Goal: Ask a question

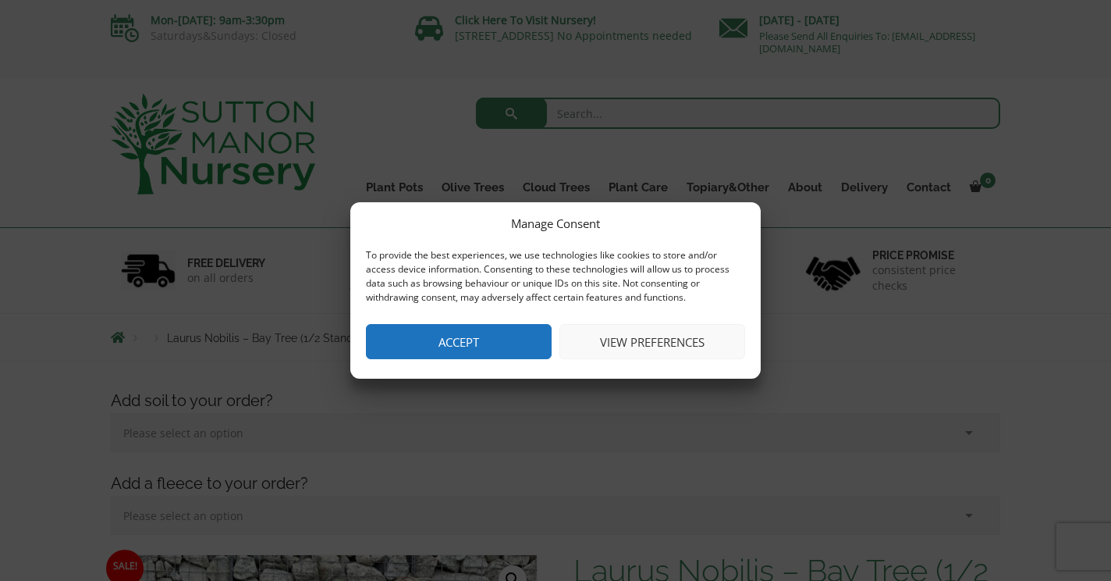
click at [510, 339] on button "Accept" at bounding box center [459, 341] width 186 height 35
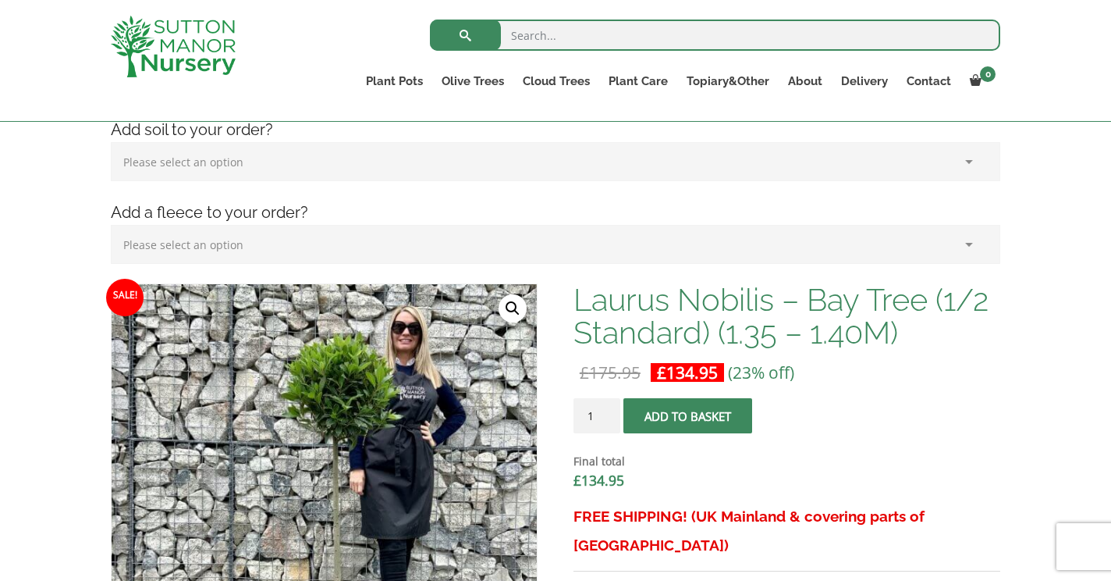
scroll to position [242, 0]
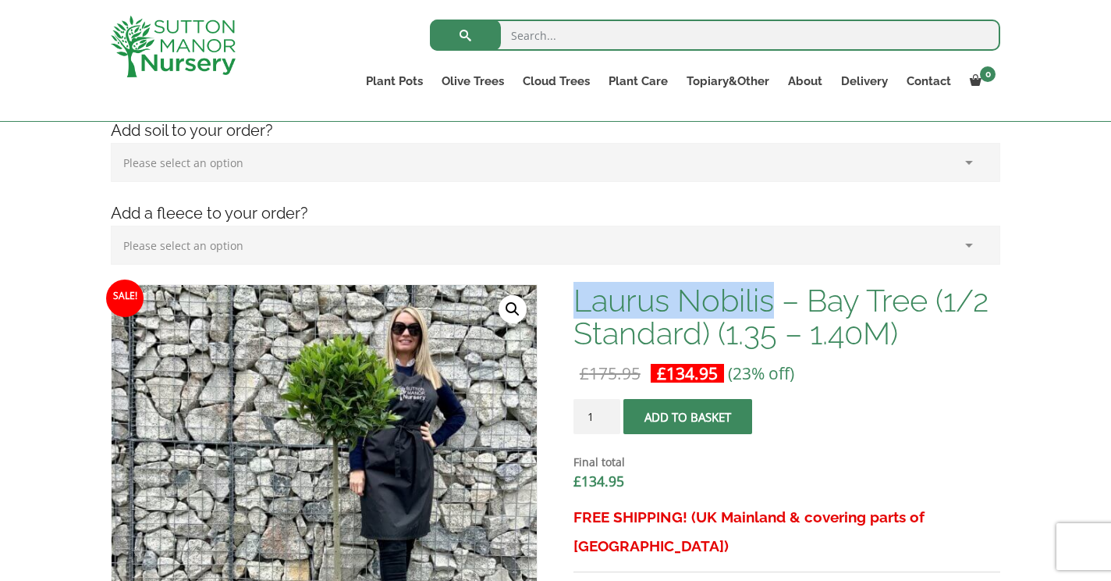
drag, startPoint x: 573, startPoint y: 297, endPoint x: 778, endPoint y: 302, distance: 205.3
click at [778, 302] on h1 "Laurus Nobilis – Bay Tree (1/2 Standard) (1.35 – 1.40M)" at bounding box center [787, 317] width 427 height 66
copy h1 "Laurus Nobilis"
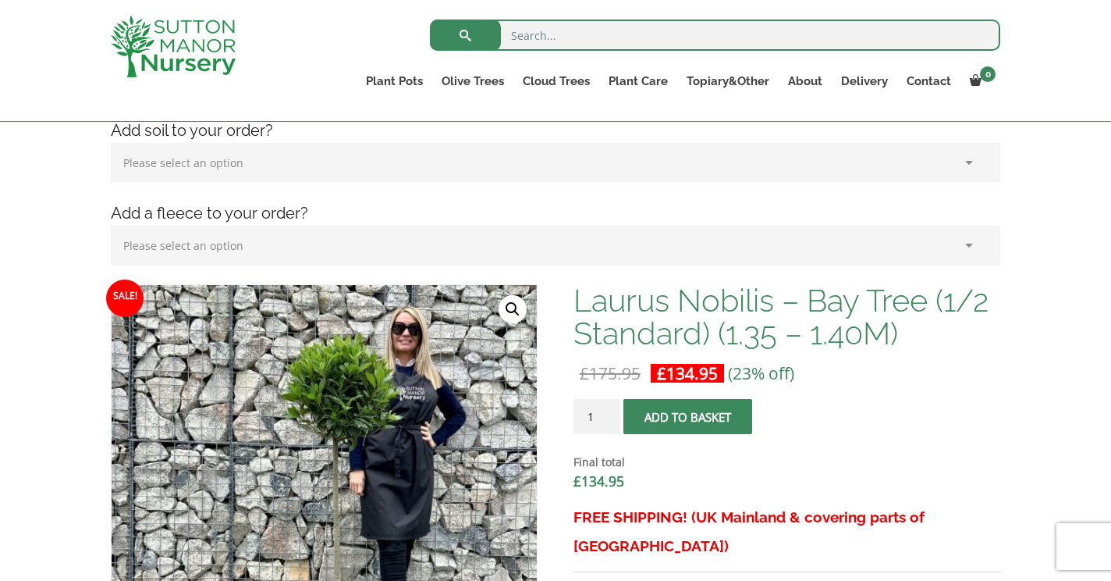
click at [523, 33] on input "search" at bounding box center [715, 35] width 570 height 31
paste input "Laurus Nobilis"
type input "Laurus Nobilis"
click at [465, 35] on button "submit" at bounding box center [465, 35] width 71 height 31
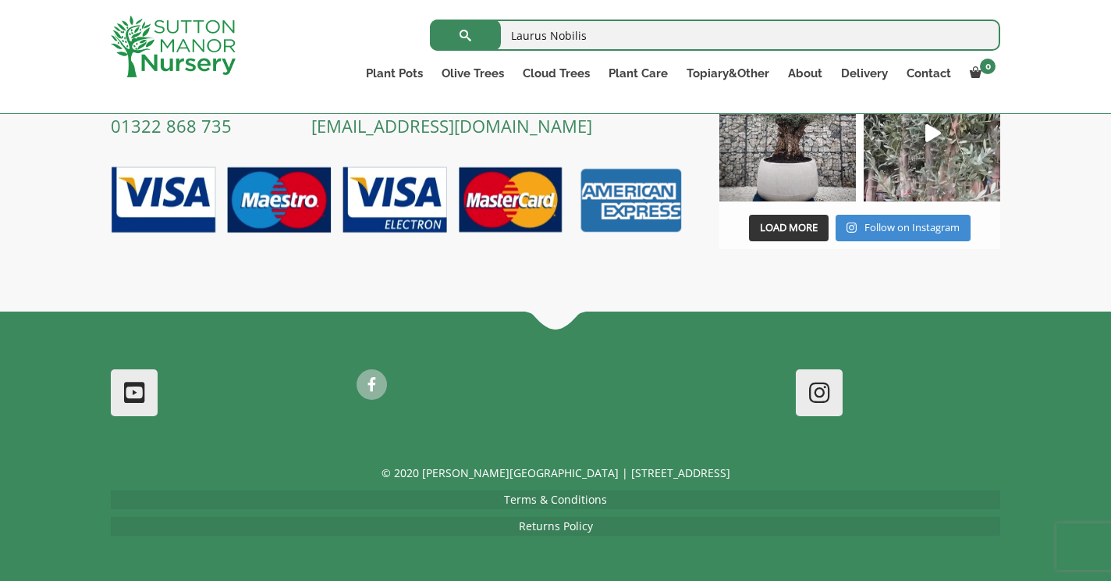
scroll to position [7699, 0]
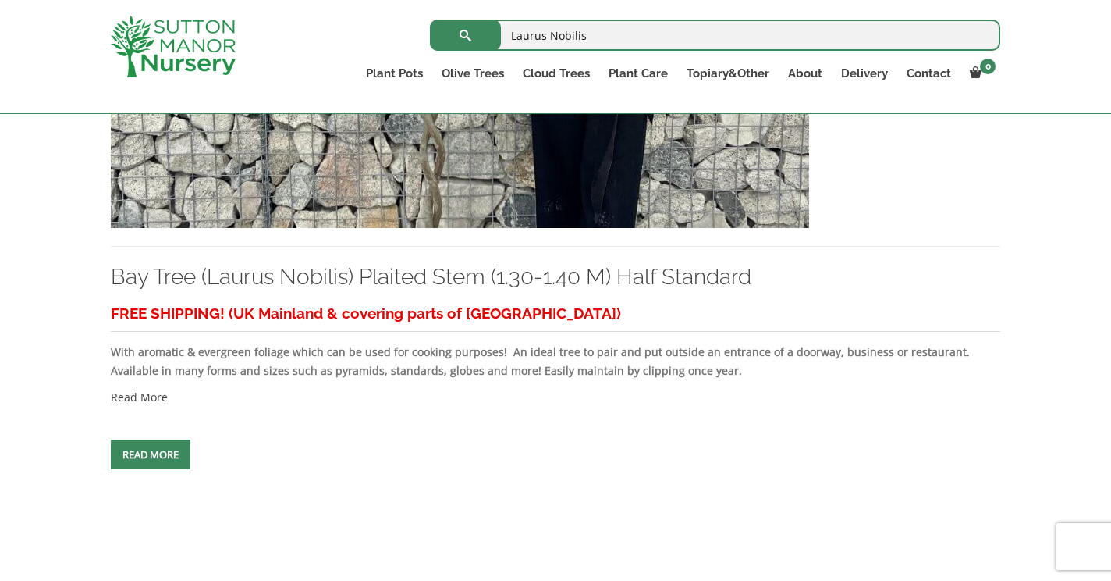
scroll to position [3427, 0]
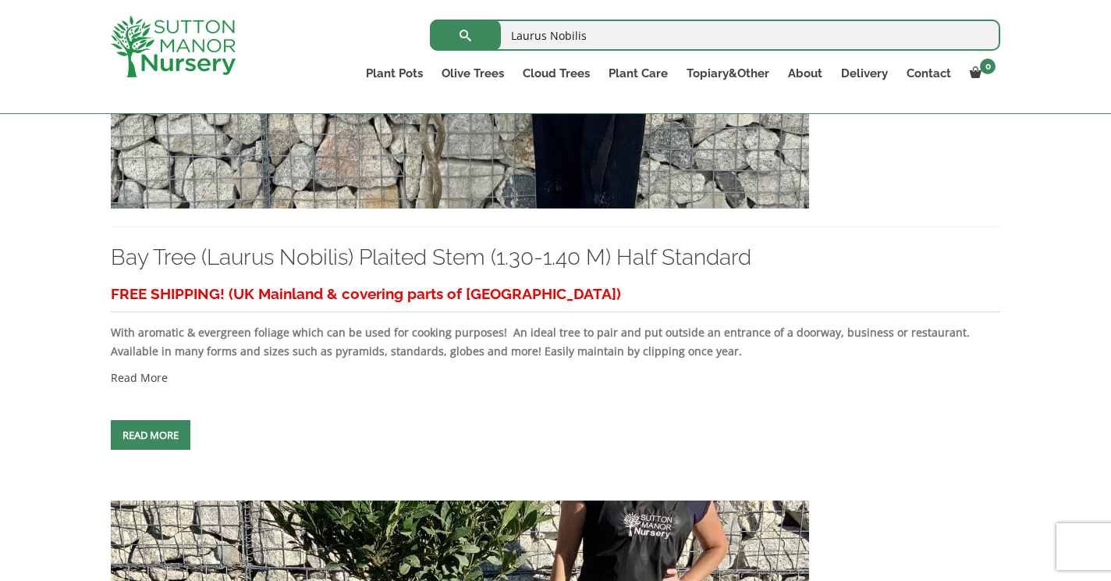
click at [151, 435] on span at bounding box center [151, 435] width 0 height 0
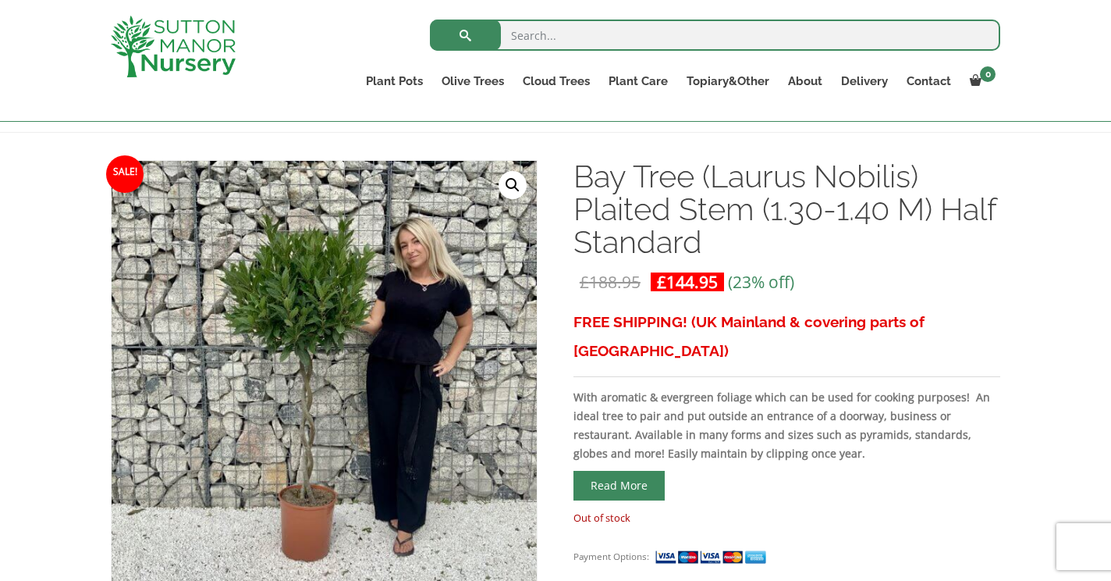
scroll to position [208, 0]
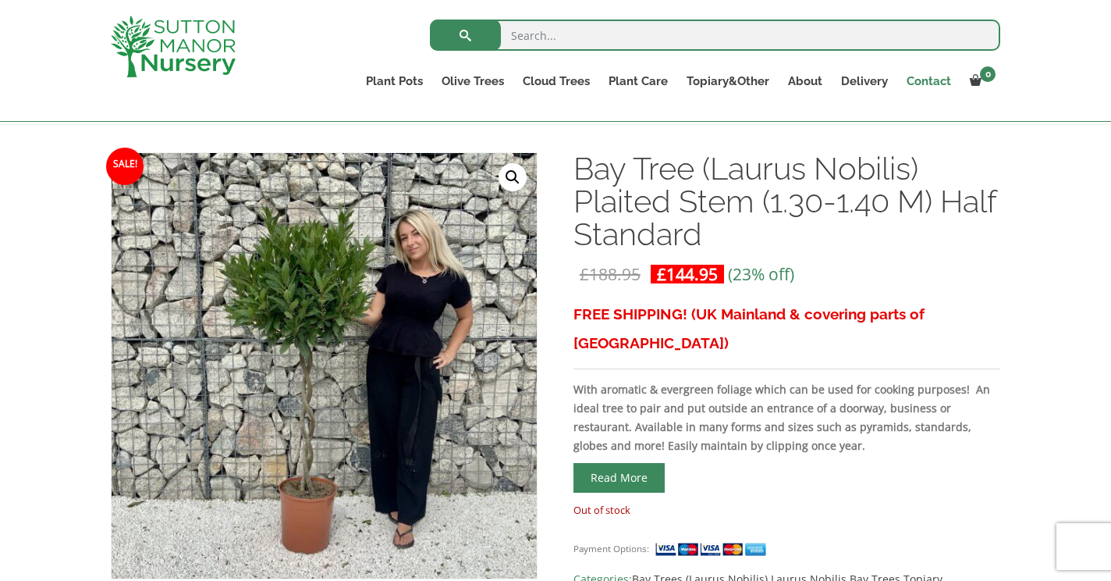
click at [932, 82] on link "Contact" at bounding box center [928, 81] width 63 height 22
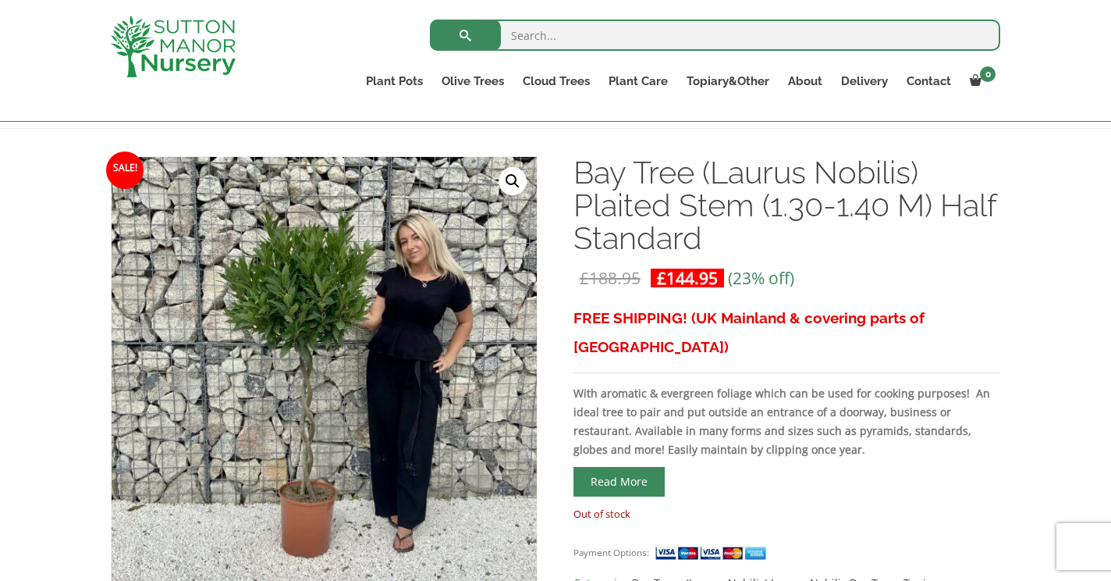
scroll to position [192, 0]
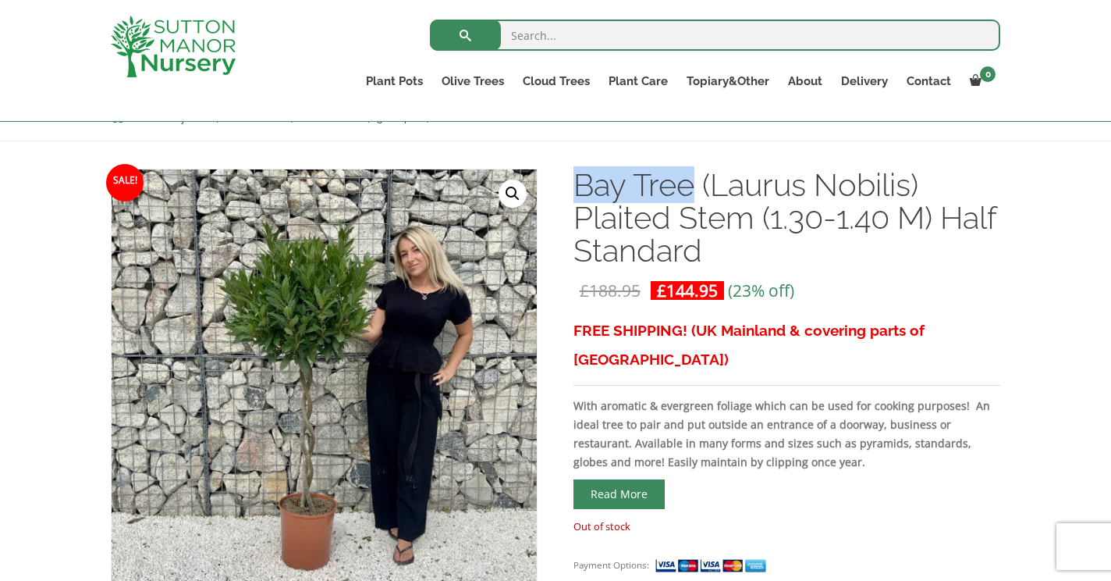
drag, startPoint x: 576, startPoint y: 186, endPoint x: 695, endPoint y: 189, distance: 119.4
click at [695, 189] on h1 "Bay Tree (Laurus Nobilis) Plaited Stem (1.30-1.40 M) Half Standard" at bounding box center [787, 218] width 427 height 98
copy h1 "Bay Tree"
click at [531, 37] on input "search" at bounding box center [715, 35] width 570 height 31
paste input "Bay Tree"
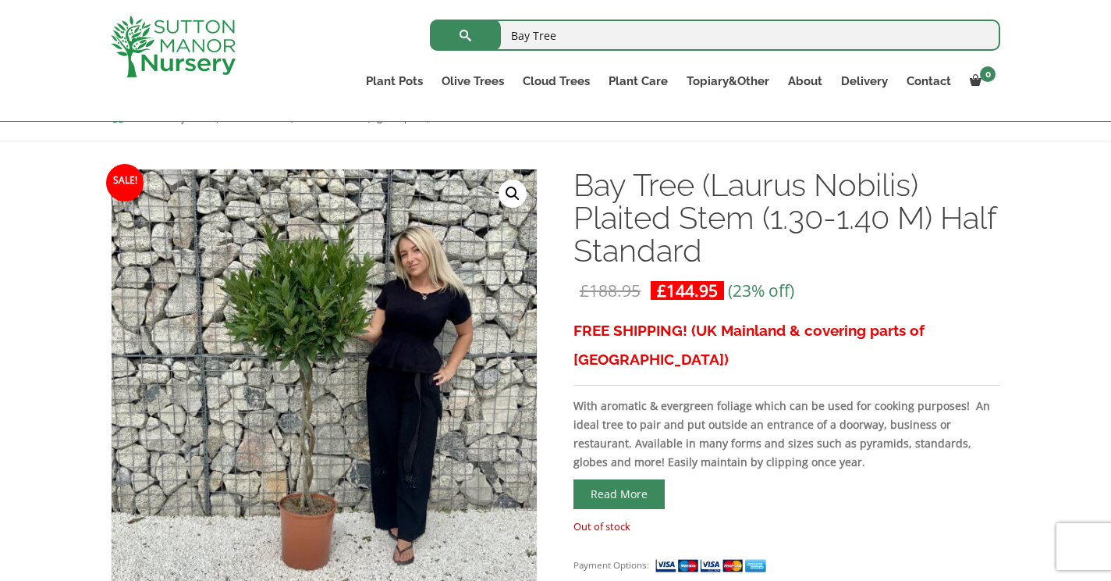
type input "Bay Tree"
click at [465, 35] on button "submit" at bounding box center [465, 35] width 71 height 31
click at [576, 215] on h1 "Bay Tree (Laurus Nobilis) Plaited Stem (1.30-1.40 M) Half Standard" at bounding box center [787, 218] width 427 height 98
drag, startPoint x: 576, startPoint y: 215, endPoint x: 775, endPoint y: 212, distance: 199.0
click at [774, 213] on h1 "Bay Tree (Laurus Nobilis) Plaited Stem (1.30-1.40 M) Half Standard" at bounding box center [787, 218] width 427 height 98
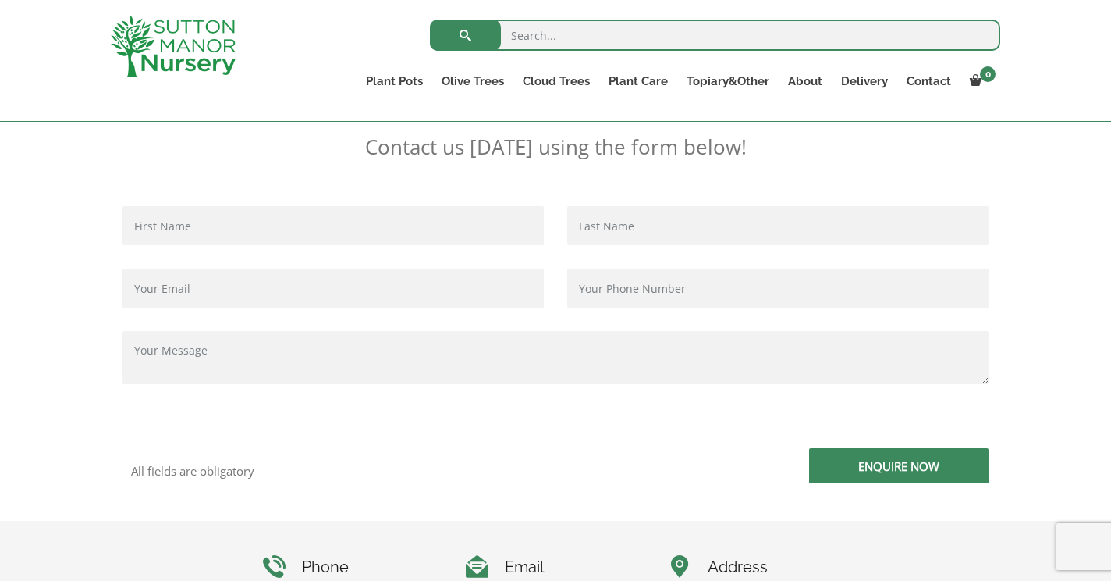
scroll to position [343, 0]
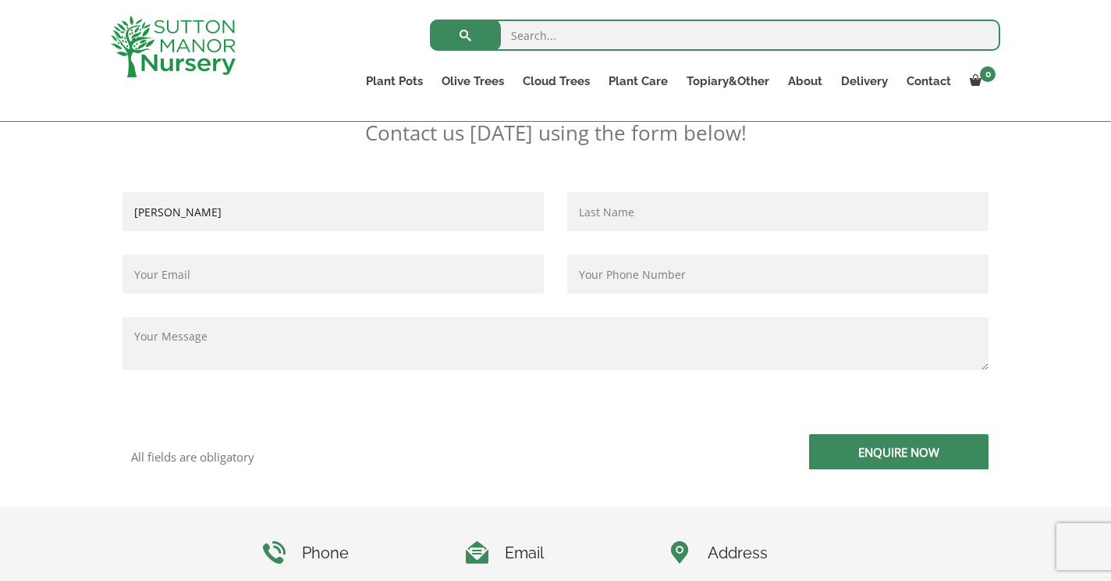
type input "Paul"
type input "paulcandrews@me.com"
type input "Andrews"
click at [146, 336] on textarea "Contact form" at bounding box center [556, 343] width 866 height 53
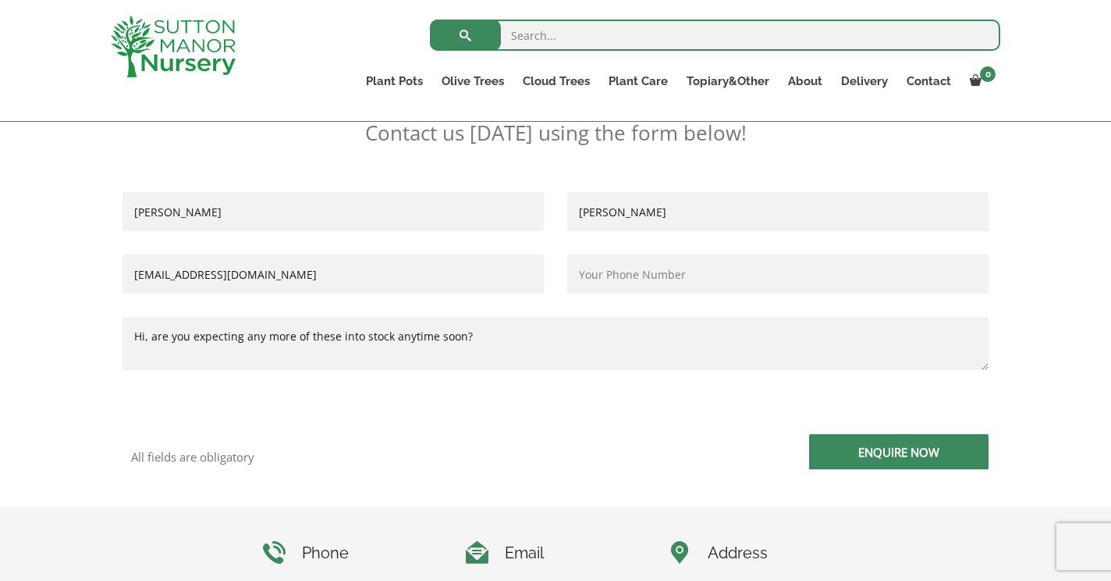
scroll to position [4, 0]
paste textarea "https://www.suttonmanornursery.co.uk/topiary-trees/topiary-balls-on-stem/bay-tr…"
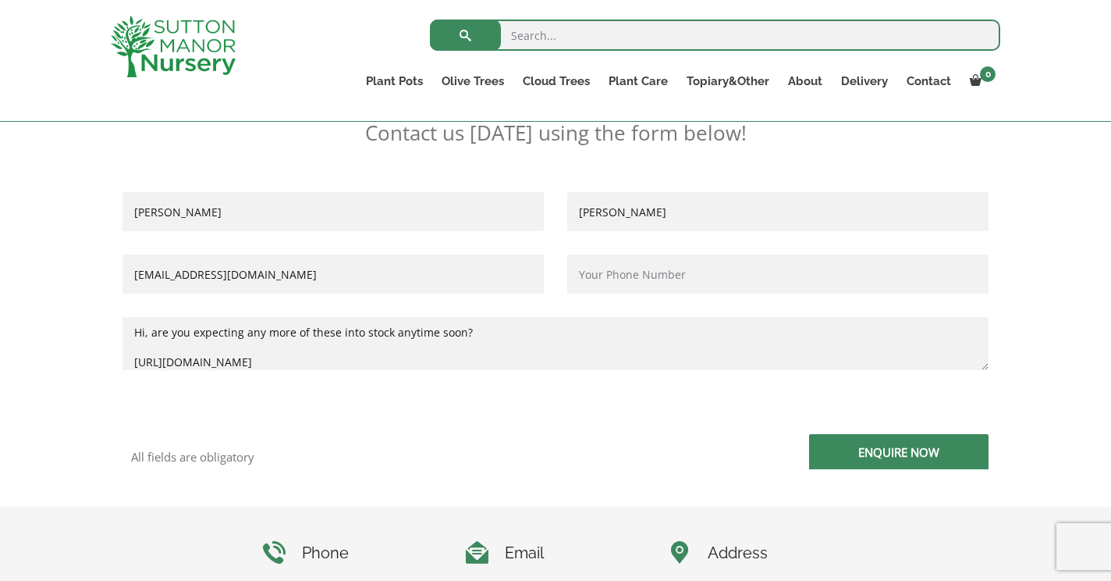
type textarea "Hi, are you expecting any more of these into stock anytime soon? https://www.su…"
click at [897, 448] on input "Enquire Now" at bounding box center [898, 451] width 179 height 35
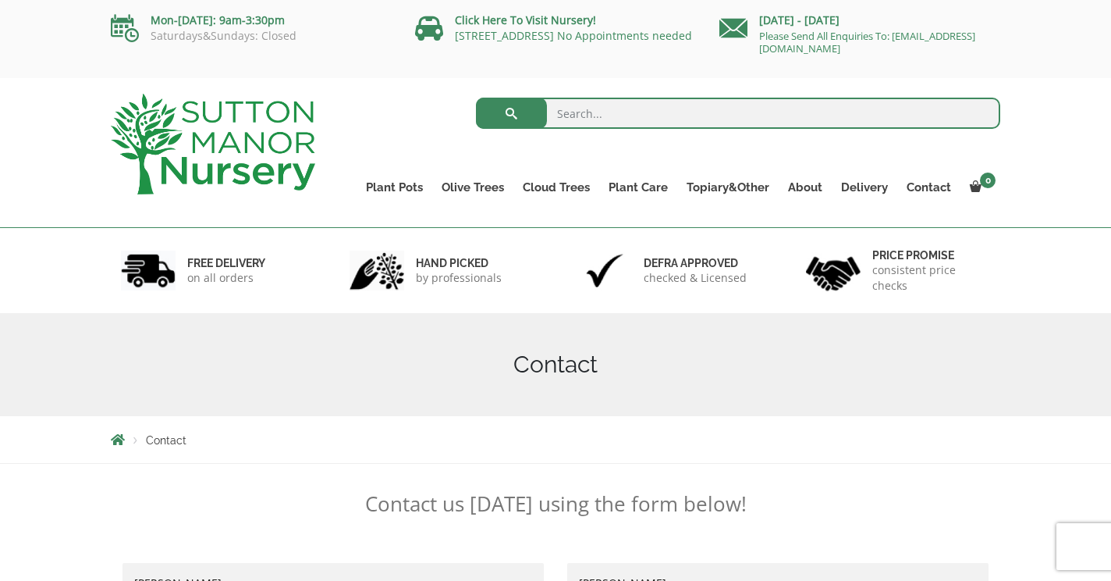
scroll to position [0, 0]
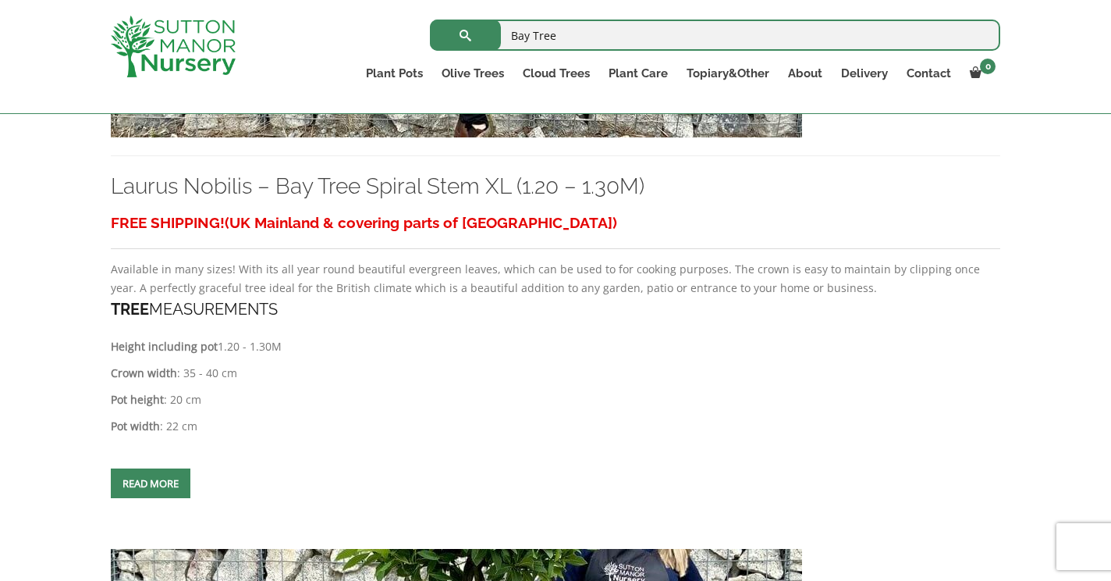
scroll to position [645, 0]
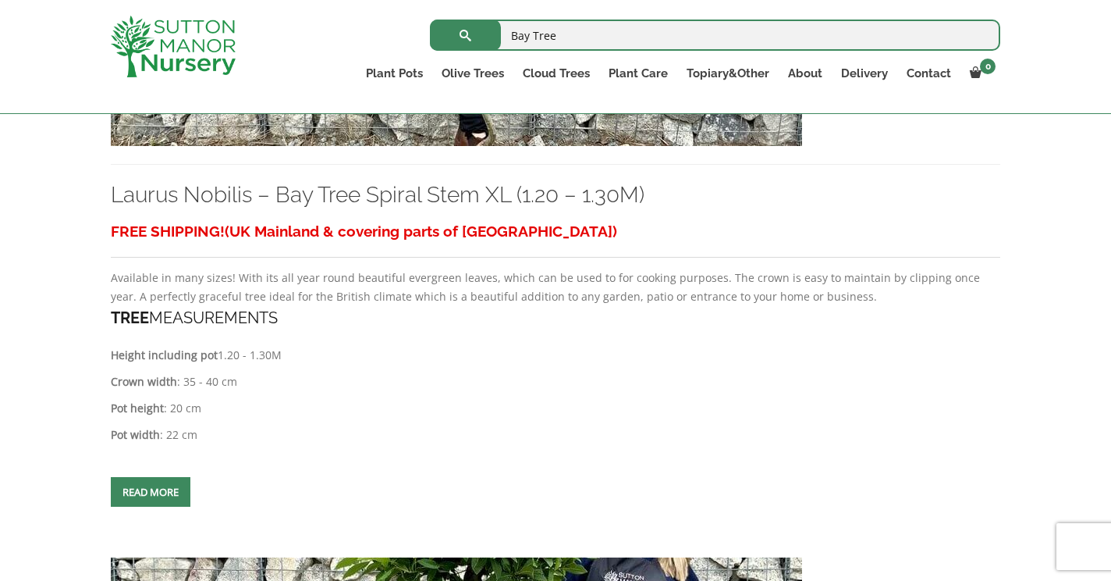
click at [151, 492] on span at bounding box center [151, 492] width 0 height 0
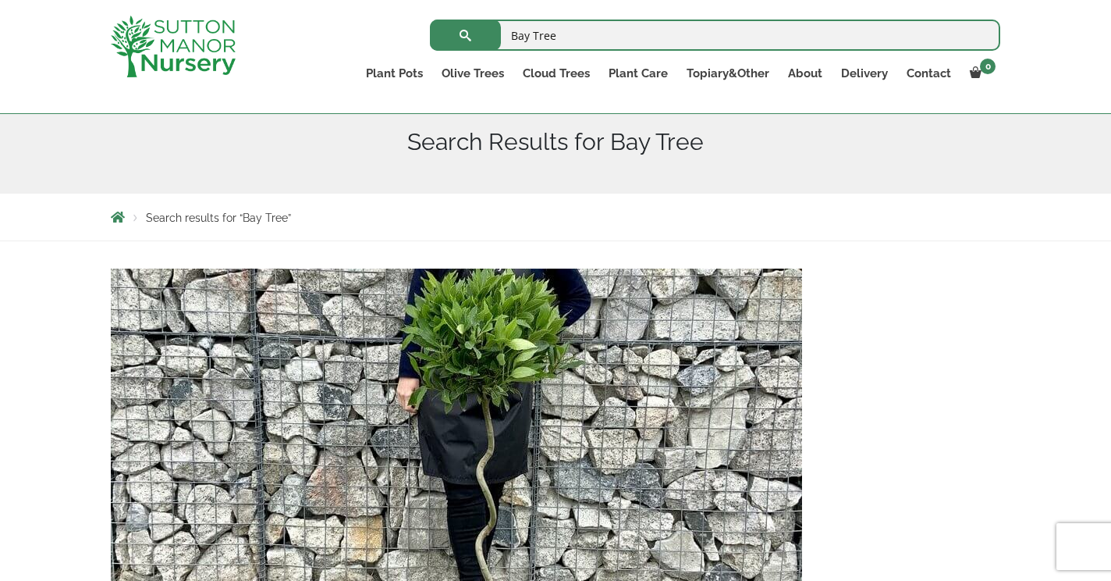
scroll to position [451, 0]
